Goal: Information Seeking & Learning: Learn about a topic

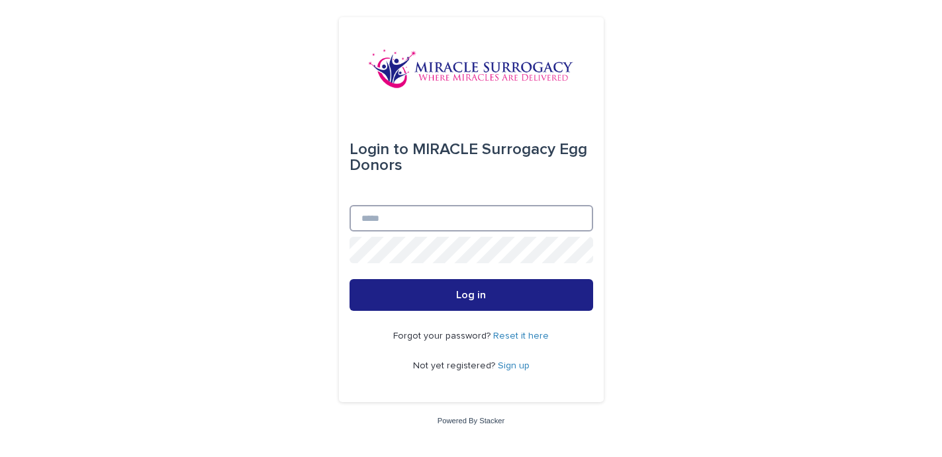
click at [420, 216] on input "Email" at bounding box center [470, 218] width 243 height 26
type input "**********"
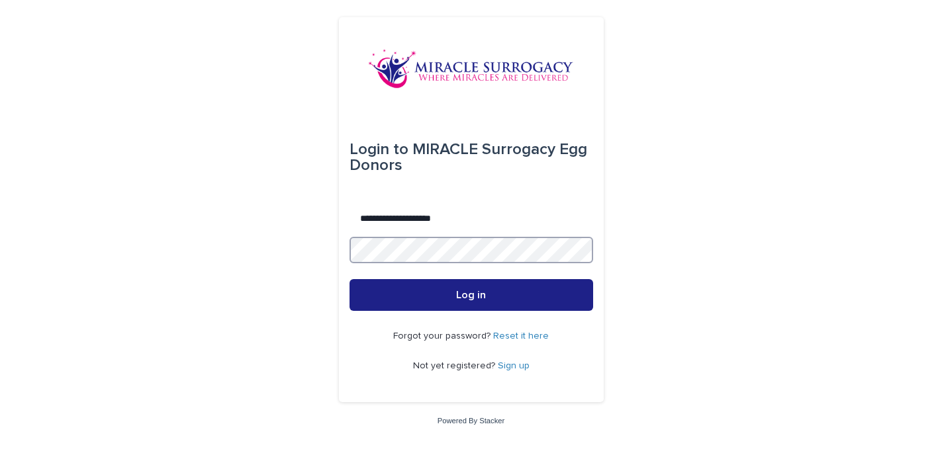
click at [470, 296] on button "Log in" at bounding box center [470, 295] width 243 height 32
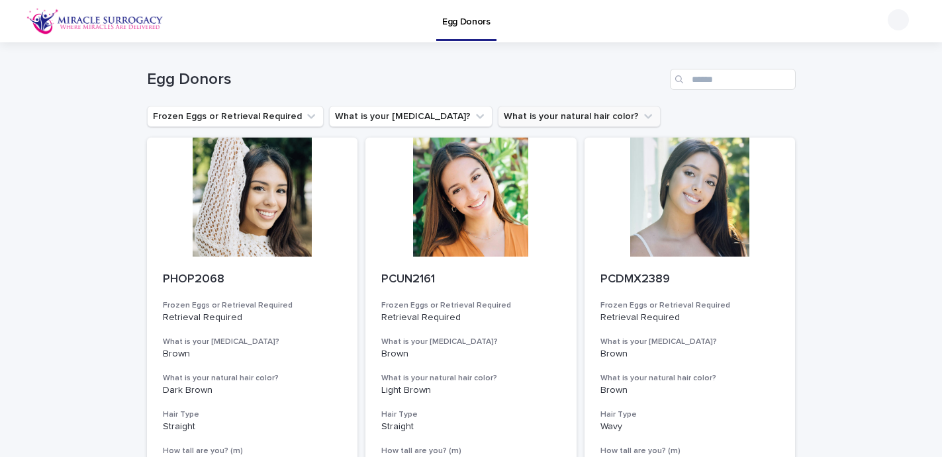
click at [518, 112] on button "What is your natural hair color?" at bounding box center [579, 116] width 163 height 21
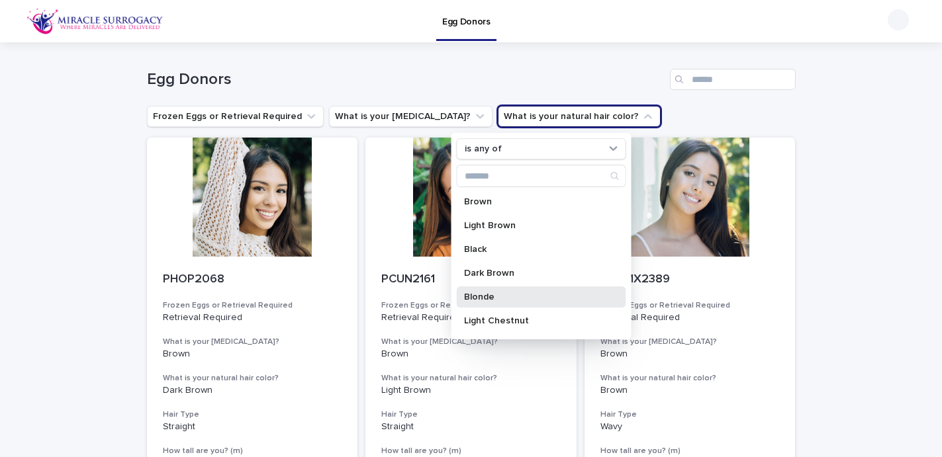
click at [478, 301] on p "Blonde" at bounding box center [534, 296] width 140 height 9
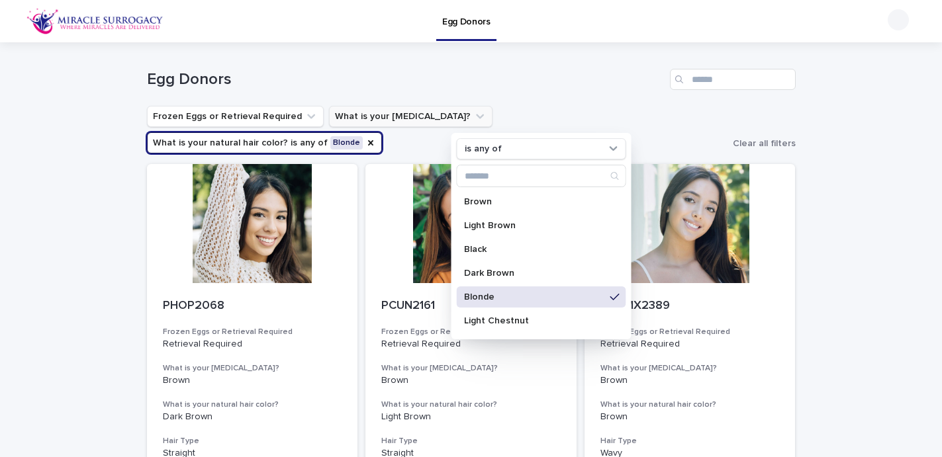
click at [403, 116] on button "What is your [MEDICAL_DATA]?" at bounding box center [410, 116] width 163 height 21
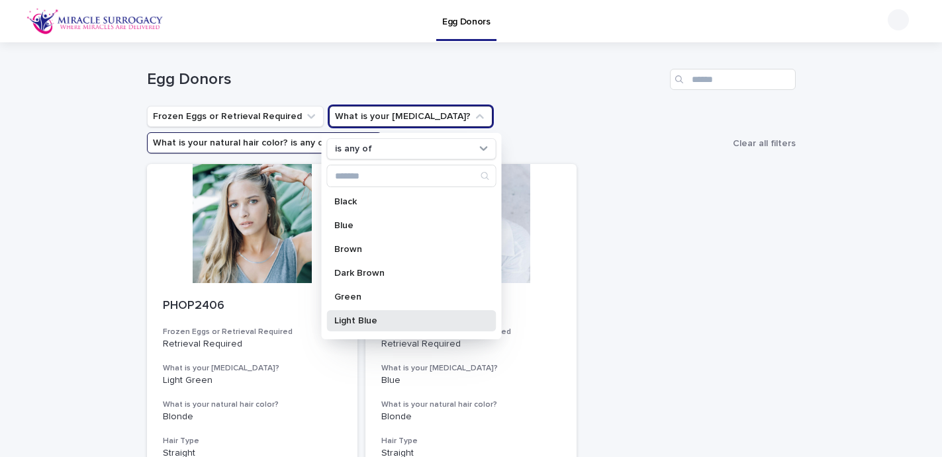
click at [361, 312] on div "Light Blue" at bounding box center [410, 320] width 169 height 21
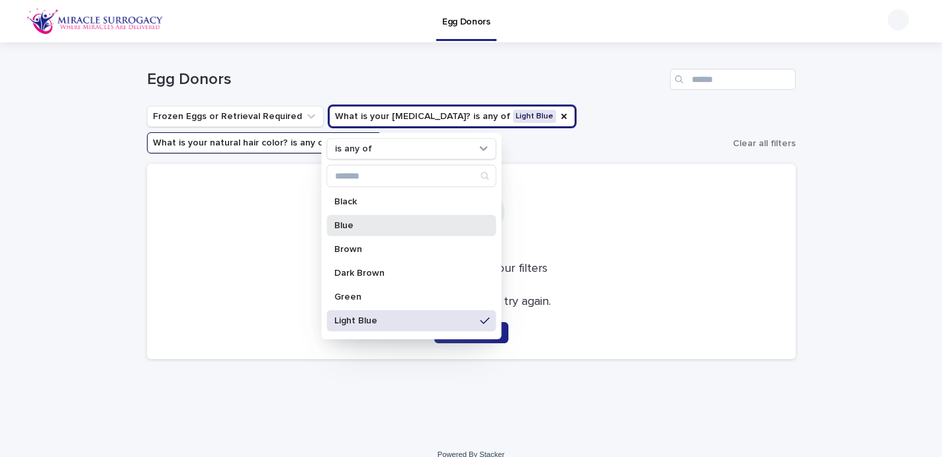
click at [406, 228] on p "Blue" at bounding box center [404, 225] width 140 height 9
click at [628, 110] on ul "Frozen Eggs or Retrieval Required What is your [MEDICAL_DATA]? is any of Light …" at bounding box center [437, 129] width 586 height 53
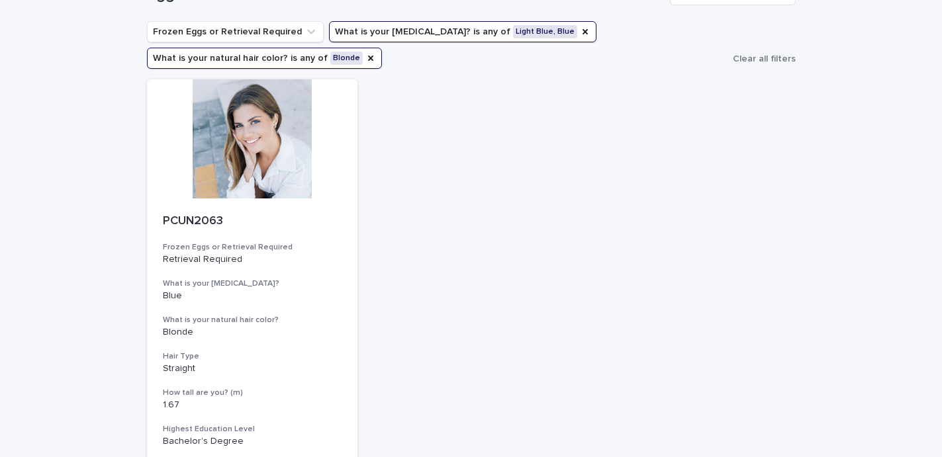
scroll to position [98, 0]
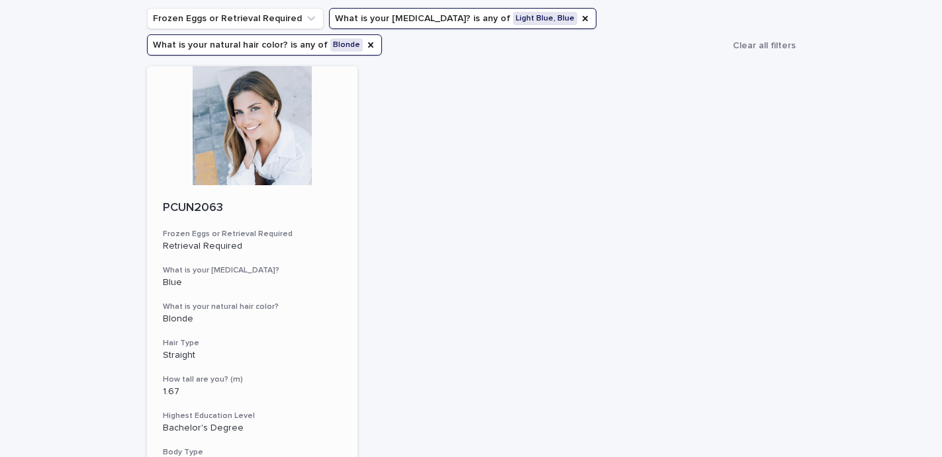
click at [212, 137] on div at bounding box center [252, 125] width 211 height 119
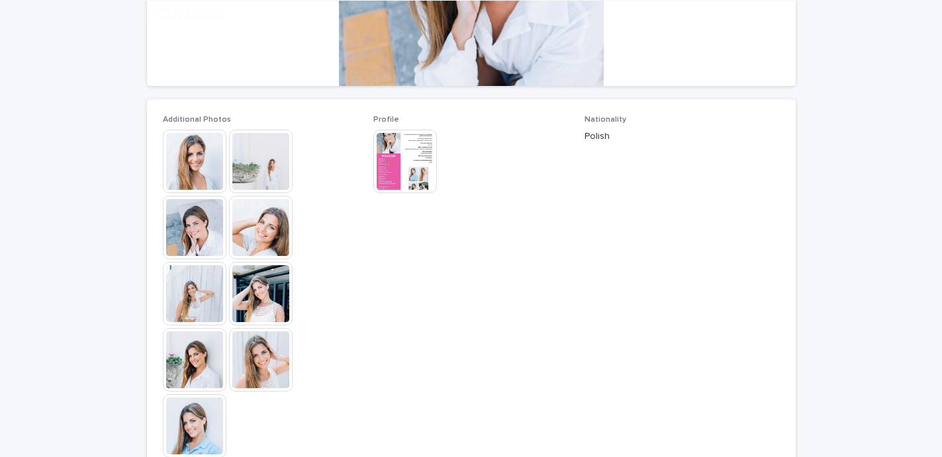
scroll to position [326, 0]
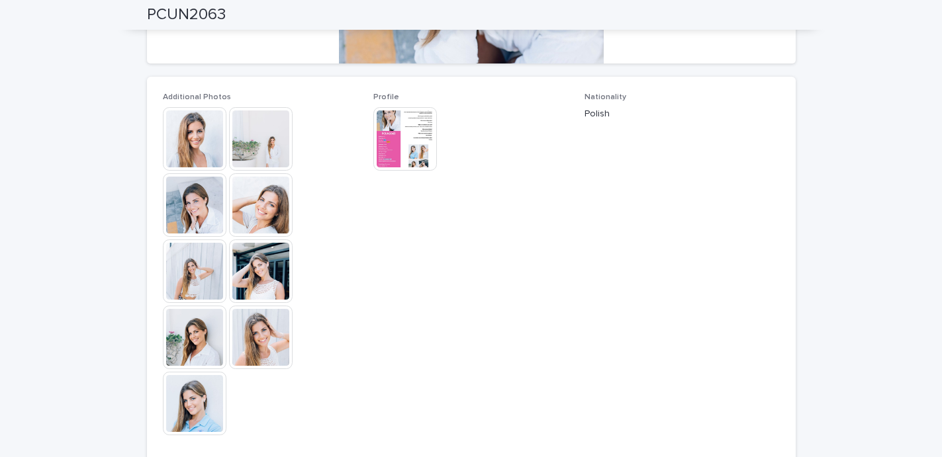
click at [402, 142] on img at bounding box center [405, 139] width 64 height 64
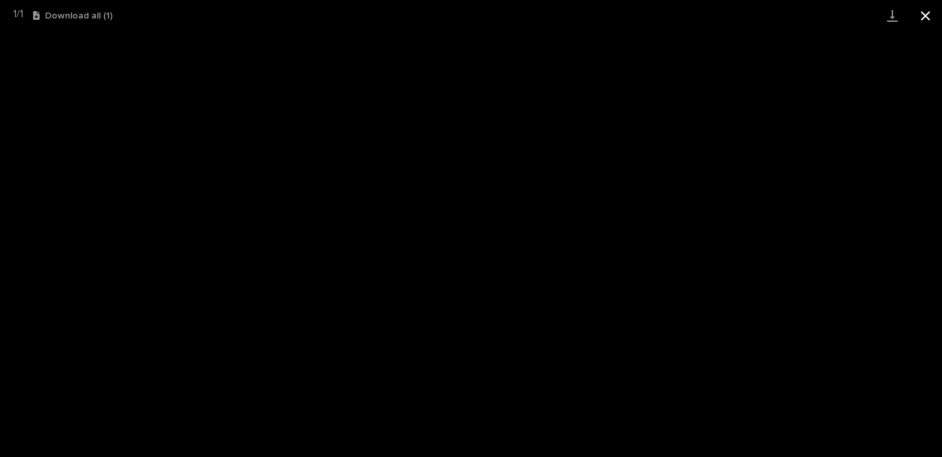
click at [926, 13] on button "Close gallery" at bounding box center [924, 15] width 33 height 31
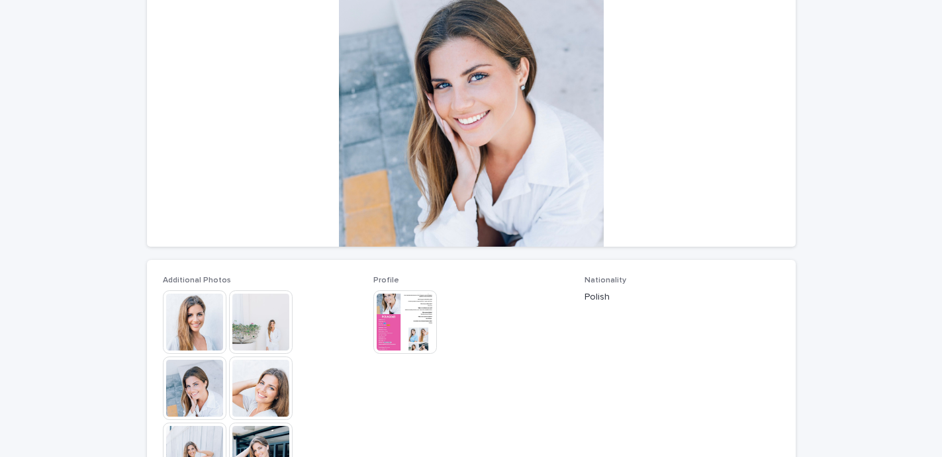
scroll to position [283, 0]
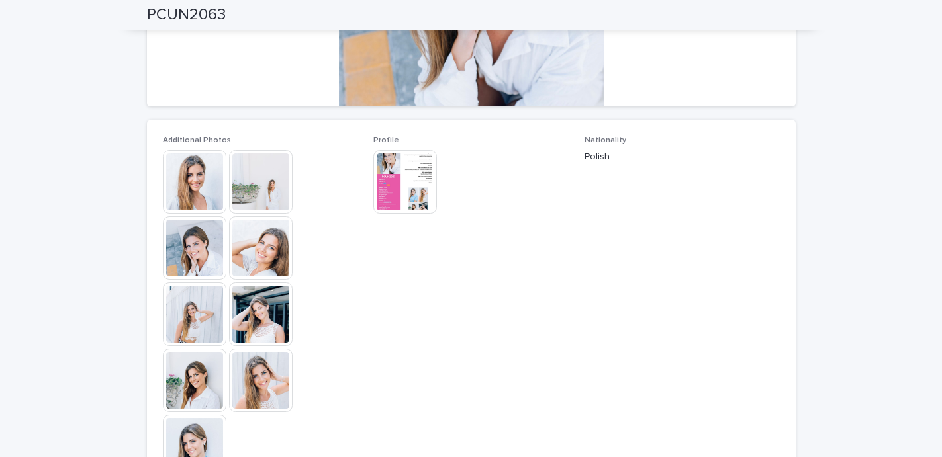
click at [200, 171] on img at bounding box center [195, 182] width 64 height 64
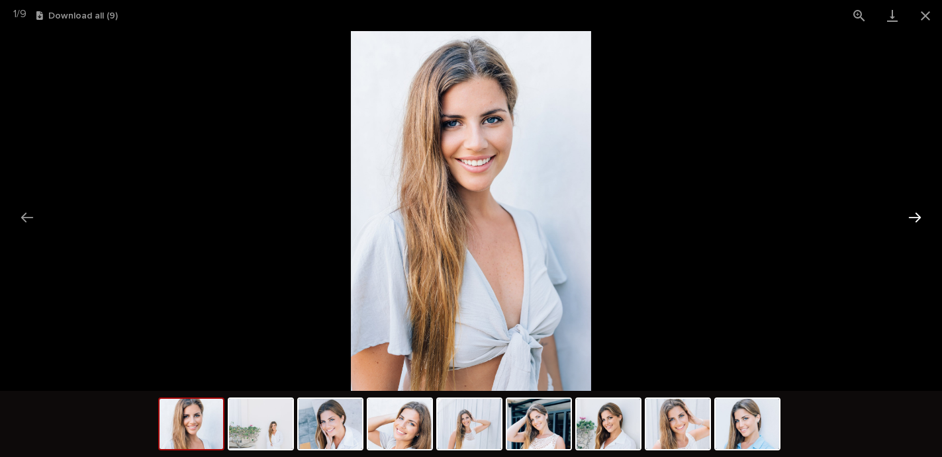
click at [915, 220] on button "Next slide" at bounding box center [915, 217] width 28 height 26
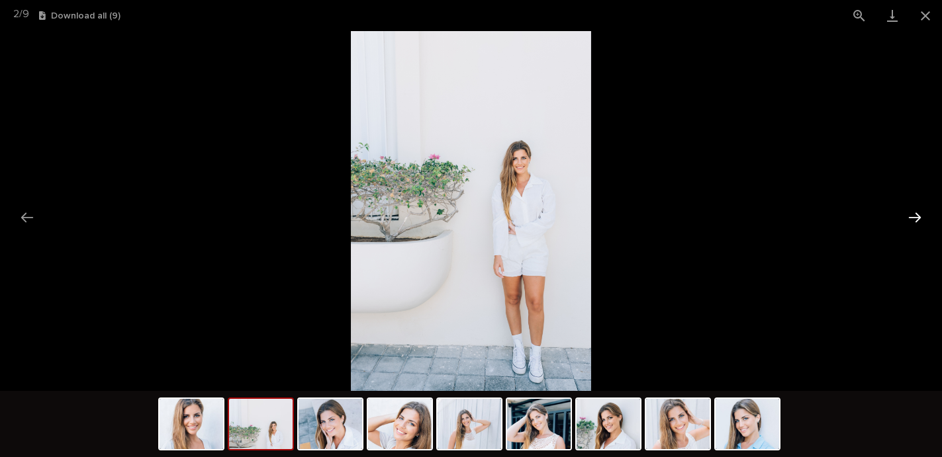
click at [915, 220] on button "Next slide" at bounding box center [915, 217] width 28 height 26
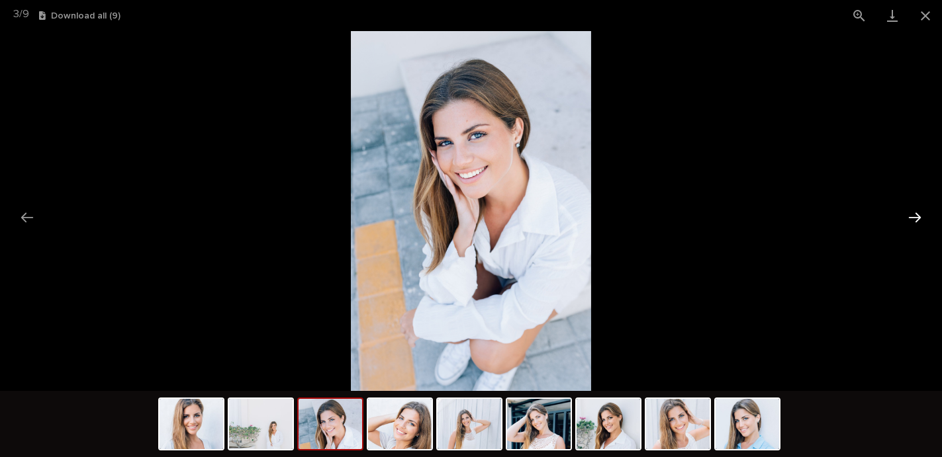
click at [915, 220] on button "Next slide" at bounding box center [915, 217] width 28 height 26
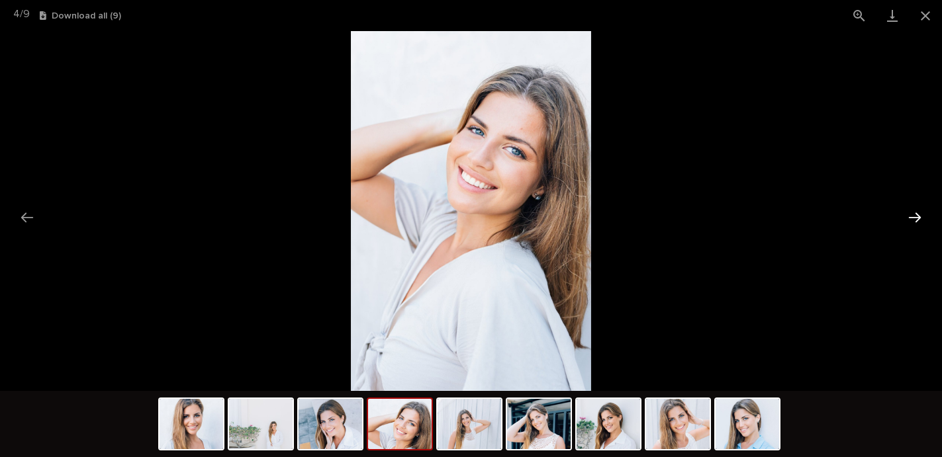
click at [915, 220] on button "Next slide" at bounding box center [915, 217] width 28 height 26
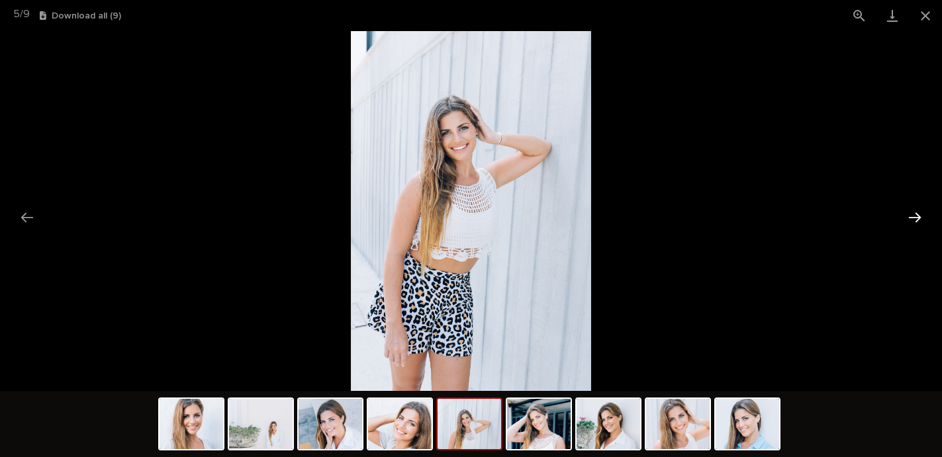
click at [914, 215] on button "Next slide" at bounding box center [915, 217] width 28 height 26
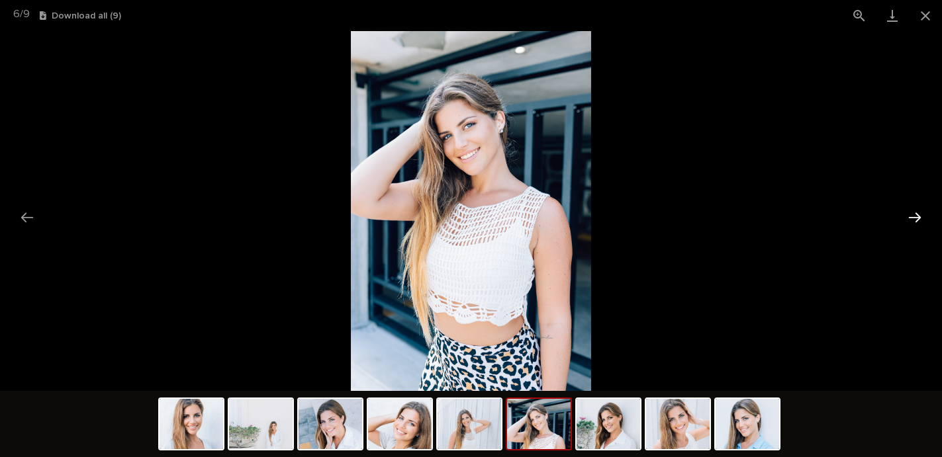
click at [914, 215] on button "Next slide" at bounding box center [915, 217] width 28 height 26
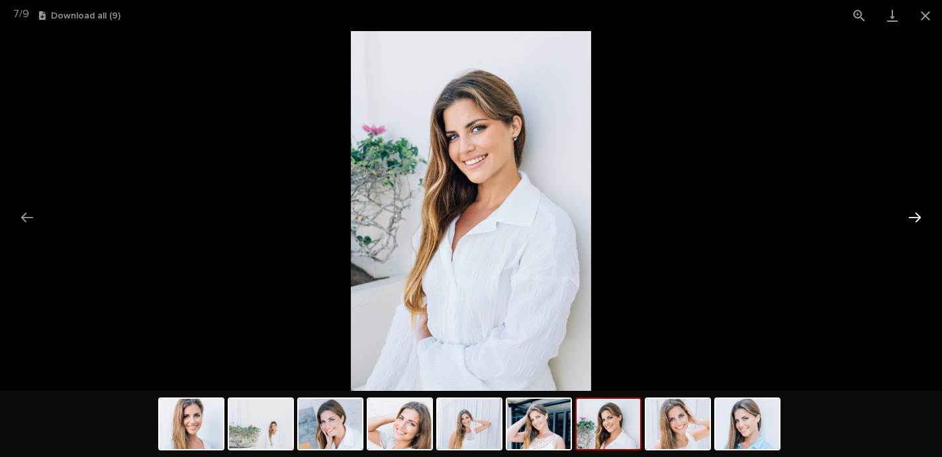
click at [914, 215] on button "Next slide" at bounding box center [915, 217] width 28 height 26
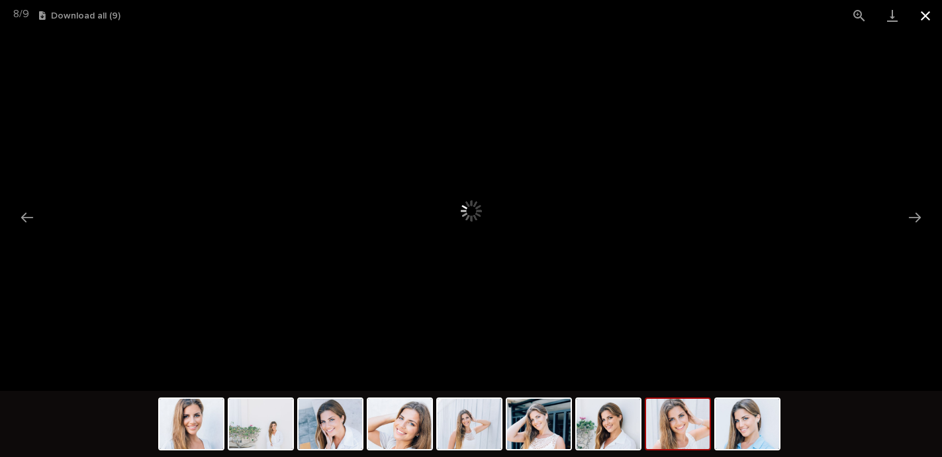
click at [922, 20] on button "Close gallery" at bounding box center [924, 15] width 33 height 31
